Goal: Information Seeking & Learning: Learn about a topic

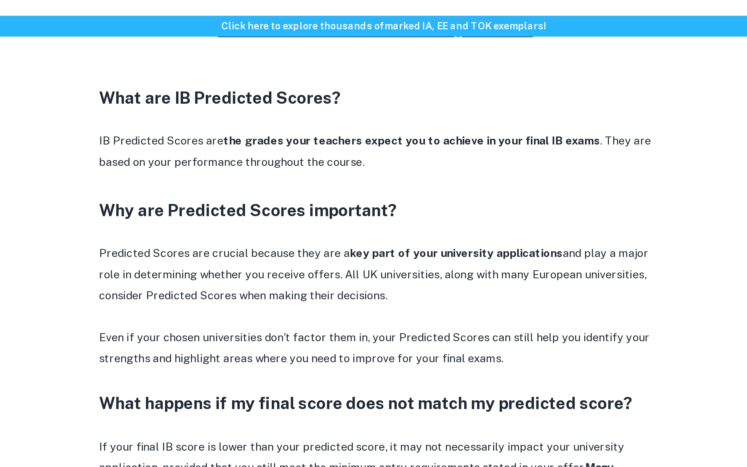
scroll to position [339, 0]
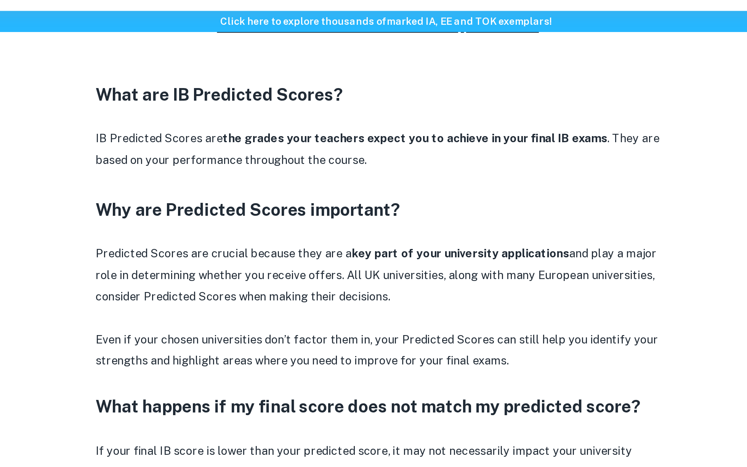
click at [290, 97] on strong "the grades your teachers expect you to achieve in your final IB exams" at bounding box center [389, 96] width 208 height 7
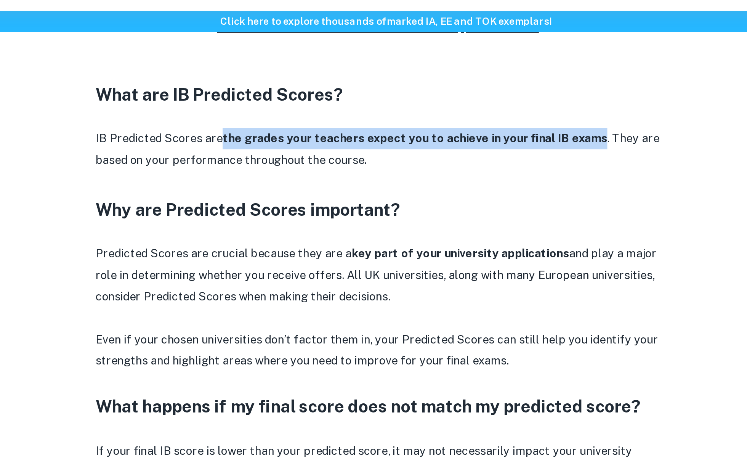
drag, startPoint x: 290, startPoint y: 97, endPoint x: 477, endPoint y: 96, distance: 187.2
click at [477, 96] on strong "the grades your teachers expect you to achieve in your final IB exams" at bounding box center [389, 96] width 208 height 7
copy strong "the grades your teachers expect you to achieve in your final IB exams"
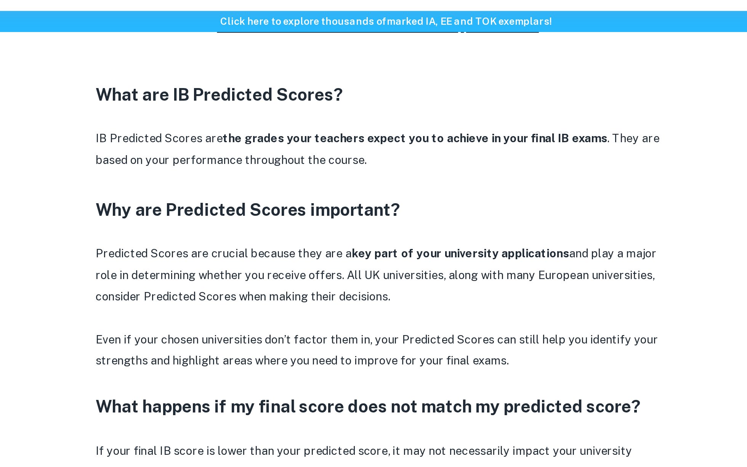
click at [355, 158] on strong "key part of your university applications" at bounding box center [413, 158] width 117 height 7
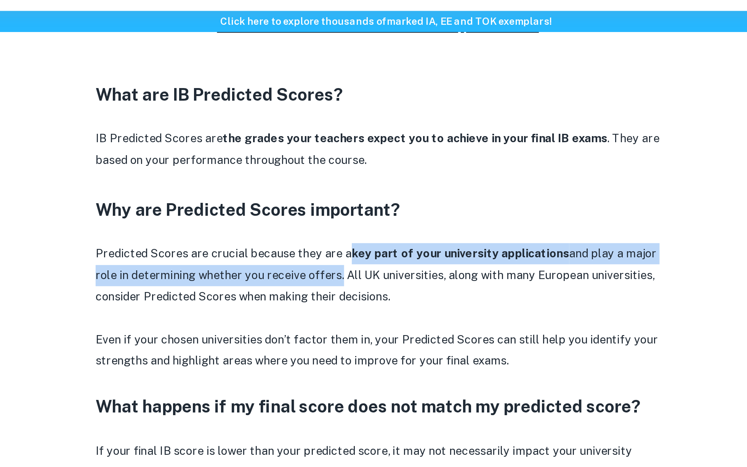
drag, startPoint x: 354, startPoint y: 158, endPoint x: 342, endPoint y: 173, distance: 19.5
click at [342, 173] on p "Predicted Scores are crucial because they are a key part of your university app…" at bounding box center [369, 170] width 305 height 35
copy p "key part of your university applications and play a major role in determining w…"
